Goal: Task Accomplishment & Management: Use online tool/utility

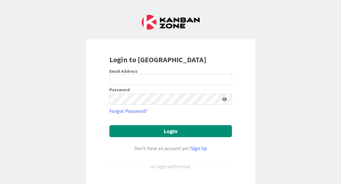
scroll to position [37, 0]
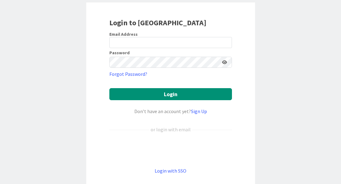
type input "[EMAIL_ADDRESS][DOMAIN_NAME]"
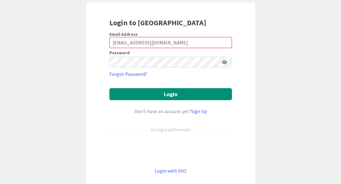
click at [146, 150] on div "Login dengan Google. Dibuka di tab baru" at bounding box center [170, 150] width 123 height 14
click at [93, 124] on div "Login to [GEOGRAPHIC_DATA] Email Address [EMAIL_ADDRESS][DOMAIN_NAME] Password …" at bounding box center [170, 95] width 169 height 187
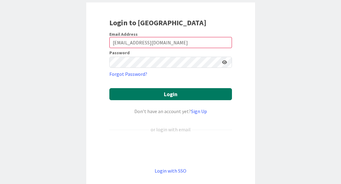
click at [169, 96] on button "Login" at bounding box center [170, 94] width 123 height 12
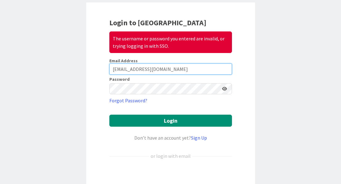
click at [208, 72] on input "[EMAIL_ADDRESS][DOMAIN_NAME]" at bounding box center [170, 69] width 123 height 11
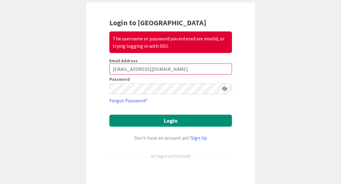
click at [136, 176] on div "Login dengan Google. Dibuka di tab baru" at bounding box center [170, 177] width 123 height 14
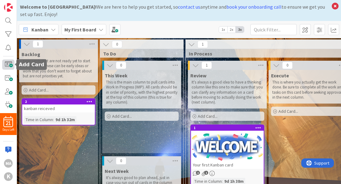
click at [7, 64] on span at bounding box center [8, 64] width 12 height 10
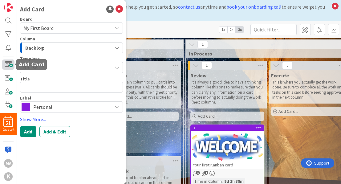
click at [12, 65] on span at bounding box center [8, 64] width 12 height 10
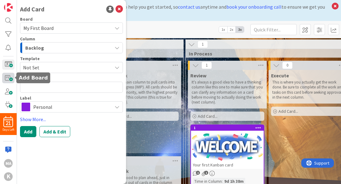
click at [8, 80] on span at bounding box center [8, 78] width 12 height 10
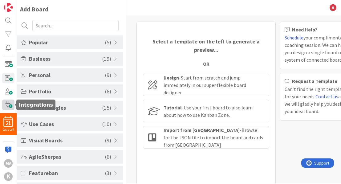
click at [10, 107] on span at bounding box center [8, 105] width 12 height 10
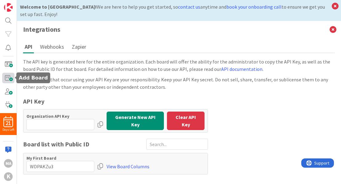
click at [9, 81] on span at bounding box center [8, 78] width 12 height 10
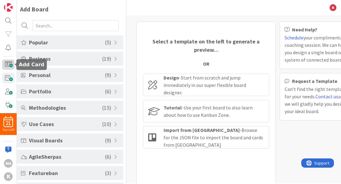
click at [6, 65] on span at bounding box center [8, 64] width 12 height 10
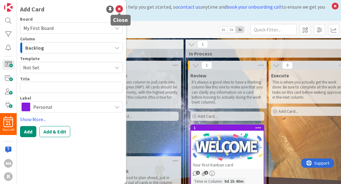
click at [120, 7] on icon at bounding box center [119, 9] width 7 height 7
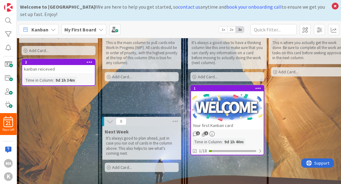
scroll to position [76, 0]
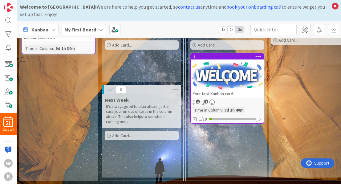
click at [209, 107] on div "Time in Column" at bounding box center [207, 110] width 29 height 7
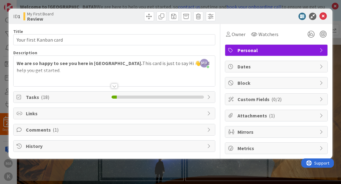
click at [75, 99] on span "Tasks ( 18 )" at bounding box center [67, 96] width 83 height 7
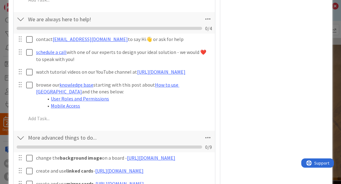
scroll to position [333, 0]
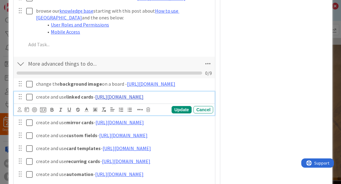
click at [128, 100] on link "[URL][DOMAIN_NAME]" at bounding box center [119, 97] width 48 height 6
click at [154, 110] on div "change the background image on a board - [URL][DOMAIN_NAME] Update Cancel creat…" at bounding box center [115, 149] width 196 height 143
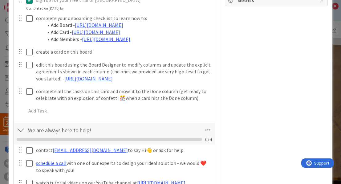
scroll to position [0, 0]
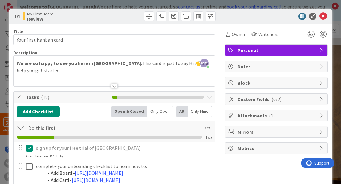
click at [269, 116] on span "( 1 )" at bounding box center [272, 116] width 6 height 6
click at [320, 116] on icon at bounding box center [322, 115] width 5 height 5
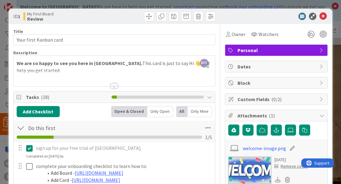
scroll to position [74, 0]
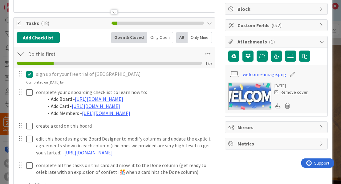
click at [275, 108] on icon at bounding box center [278, 106] width 6 height 6
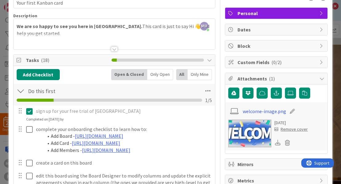
scroll to position [0, 0]
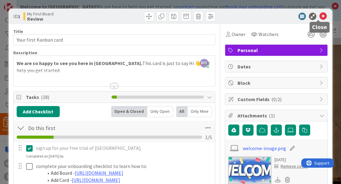
click at [320, 17] on icon at bounding box center [323, 16] width 7 height 7
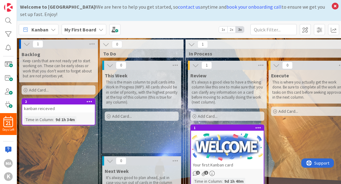
click at [277, 67] on icon at bounding box center [276, 65] width 7 height 7
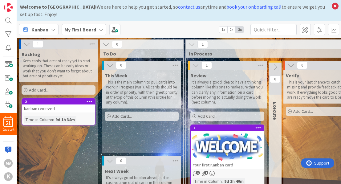
click at [196, 66] on icon at bounding box center [195, 65] width 7 height 7
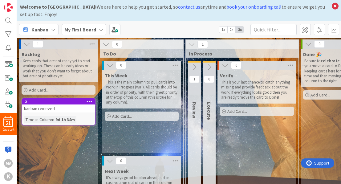
click at [232, 112] on span "Add Card..." at bounding box center [238, 112] width 20 height 6
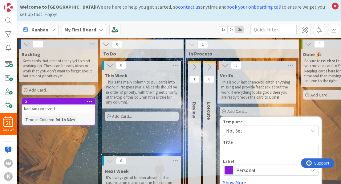
type textarea "k"
type textarea "x"
type textarea "ka"
type textarea "x"
type textarea "kanan"
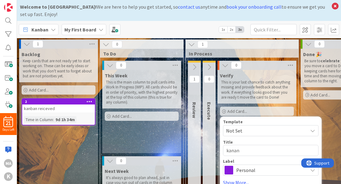
type textarea "x"
type textarea "kana"
type textarea "x"
type textarea "kan"
type textarea "x"
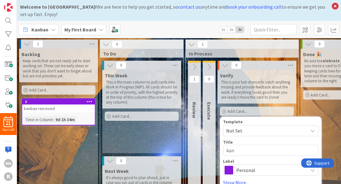
type textarea "ka"
type textarea "x"
type textarea "k"
type textarea "x"
type textarea "b"
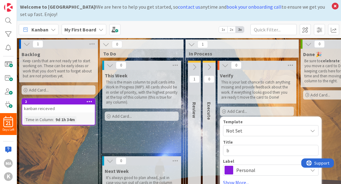
type textarea "x"
type textarea "bo"
type textarea "x"
type textarea "boa"
type textarea "x"
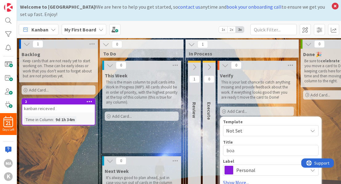
type textarea "boar"
type textarea "x"
type textarea "board"
type textarea "x"
type textarea "board"
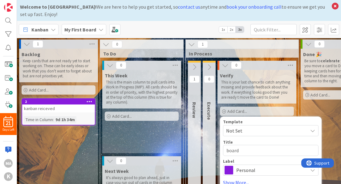
type textarea "x"
type textarea "board c"
type textarea "x"
type textarea "board co"
type textarea "x"
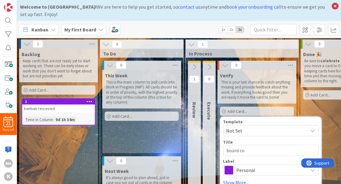
type textarea "board con"
type textarea "x"
type textarea "board cont"
type textarea "x"
type textarea "board contr"
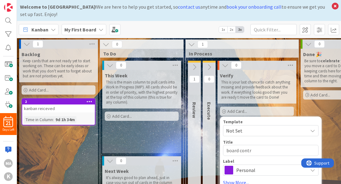
type textarea "x"
type textarea "board contro"
type textarea "x"
type textarea "board control"
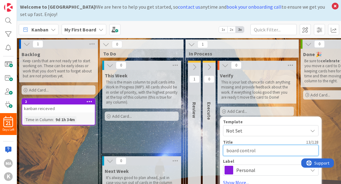
scroll to position [74, 0]
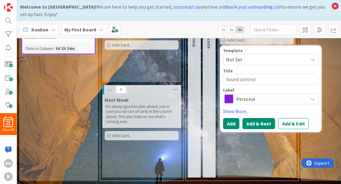
click at [259, 119] on button "Add & Next" at bounding box center [259, 123] width 33 height 11
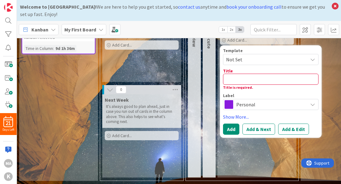
scroll to position [0, 0]
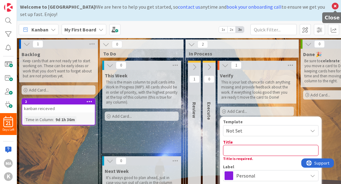
click at [338, 7] on icon at bounding box center [335, 6] width 8 height 9
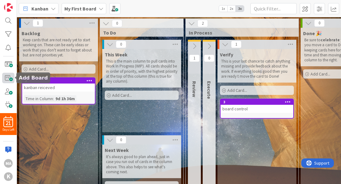
click at [9, 78] on span at bounding box center [8, 78] width 12 height 10
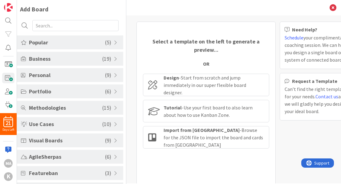
click at [114, 58] on span at bounding box center [117, 58] width 6 height 5
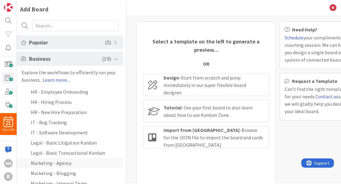
scroll to position [37, 0]
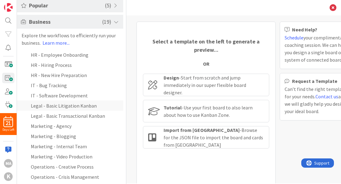
click at [82, 107] on li "Legal - Basic Litigation Kanban" at bounding box center [70, 105] width 106 height 10
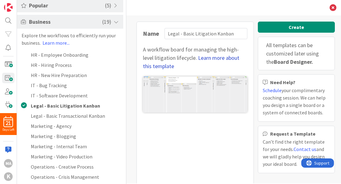
click at [223, 59] on link "Learn more about this template" at bounding box center [191, 61] width 96 height 15
click at [47, 117] on li "Legal - Basic Transactional Kanban" at bounding box center [70, 116] width 106 height 10
type input "Legal - Basic Transactional Kanban"
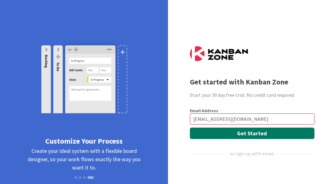
type input "[EMAIL_ADDRESS][DOMAIN_NAME]"
click at [241, 134] on button "Get Started" at bounding box center [252, 133] width 125 height 11
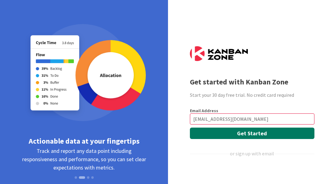
click at [241, 134] on button "Get Started" at bounding box center [252, 133] width 125 height 11
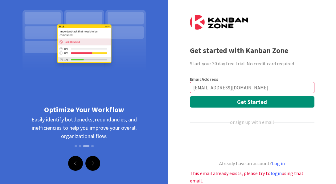
scroll to position [45, 0]
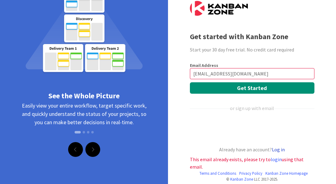
click at [281, 150] on link "Log in" at bounding box center [278, 149] width 13 height 6
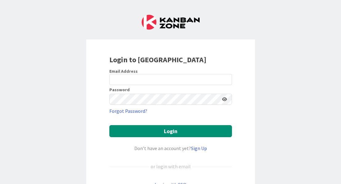
type input "[EMAIL_ADDRESS][DOMAIN_NAME]"
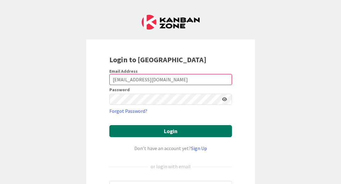
click at [181, 129] on button "Login" at bounding box center [170, 131] width 123 height 12
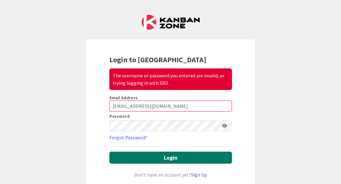
scroll to position [74, 0]
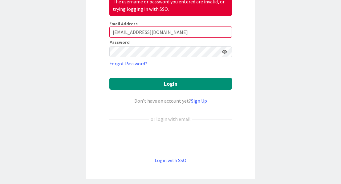
click at [155, 141] on div "Login dengan Google. Dibuka di tab baru" at bounding box center [170, 140] width 123 height 14
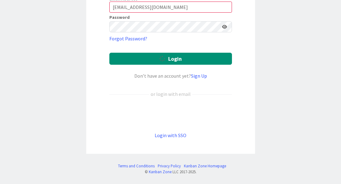
scroll to position [47, 0]
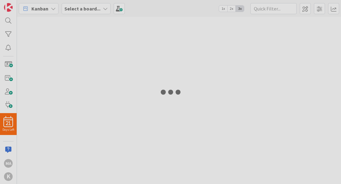
click at [170, 84] on div at bounding box center [170, 92] width 341 height 184
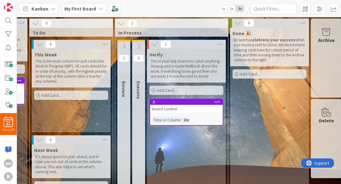
scroll to position [0, 79]
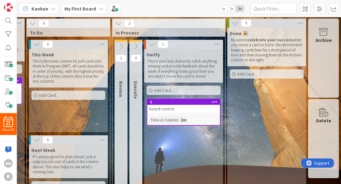
click at [155, 110] on div "board control" at bounding box center [183, 109] width 73 height 8
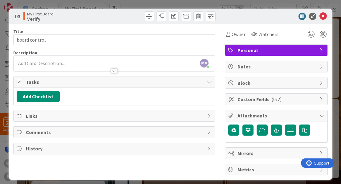
scroll to position [5, 0]
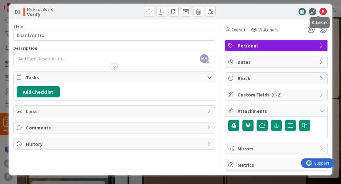
click at [320, 13] on icon at bounding box center [323, 11] width 7 height 7
